Goal: Task Accomplishment & Management: Manage account settings

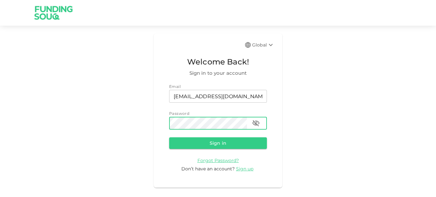
click at [169, 138] on button "Sign in" at bounding box center [218, 144] width 98 height 12
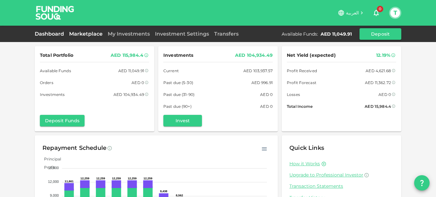
click at [78, 35] on link "Marketplace" at bounding box center [86, 34] width 39 height 6
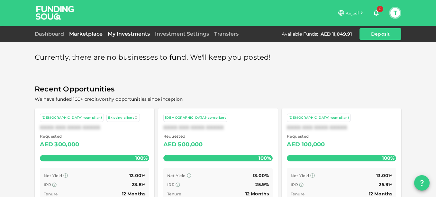
click at [126, 32] on link "My Investments" at bounding box center [128, 34] width 47 height 6
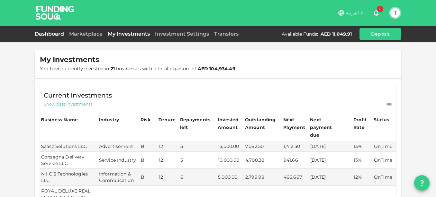
click at [48, 34] on link "Dashboard" at bounding box center [51, 34] width 32 height 6
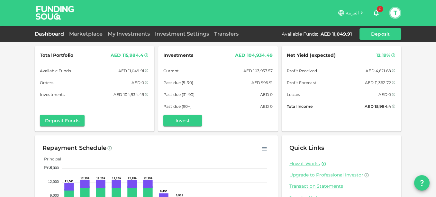
click at [398, 12] on button "T" at bounding box center [395, 13] width 10 height 10
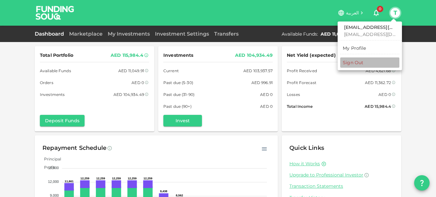
click at [354, 59] on div "Sign Out" at bounding box center [353, 62] width 21 height 6
